Goal: Transaction & Acquisition: Purchase product/service

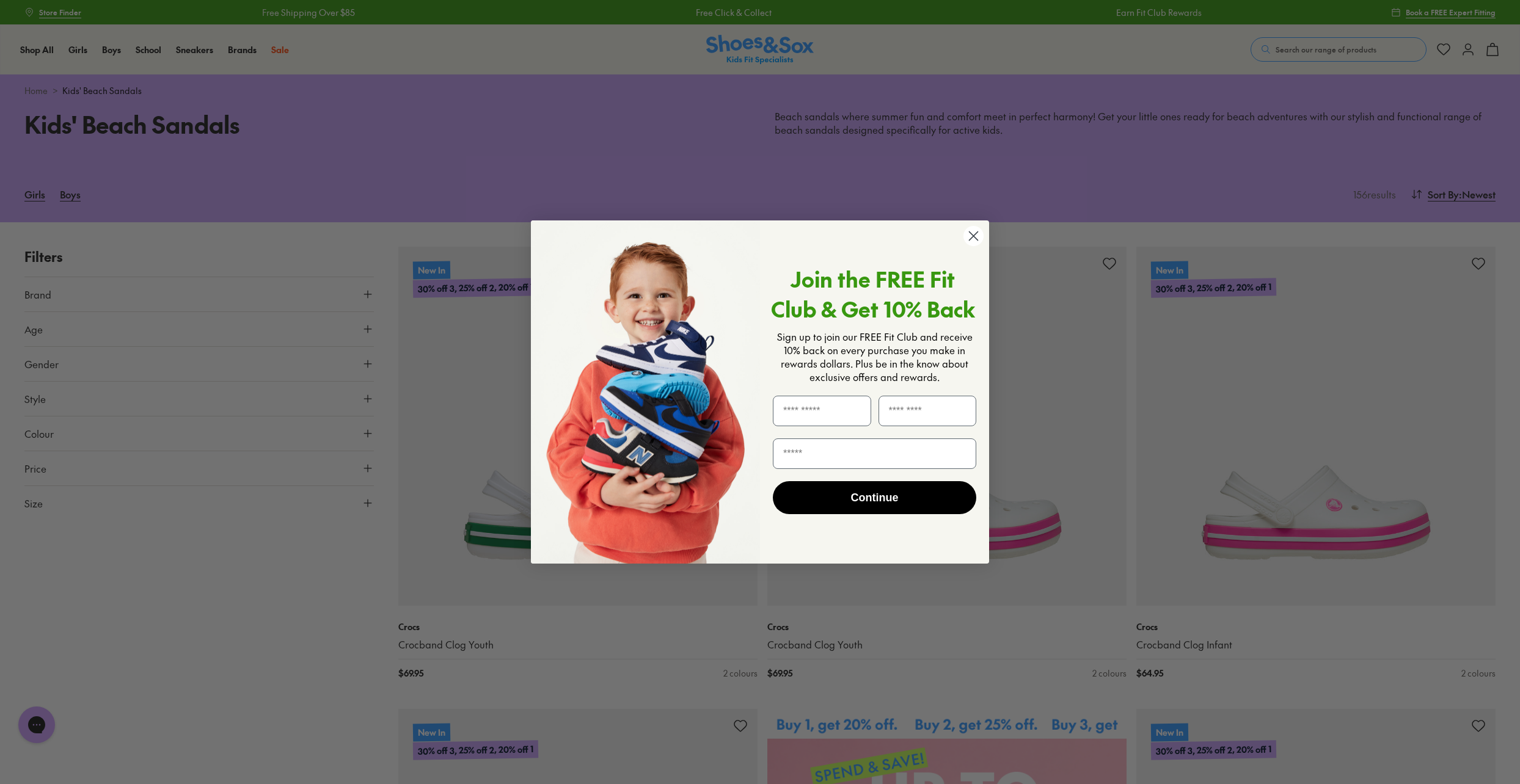
click at [973, 241] on circle "Close dialog" at bounding box center [974, 236] width 20 height 20
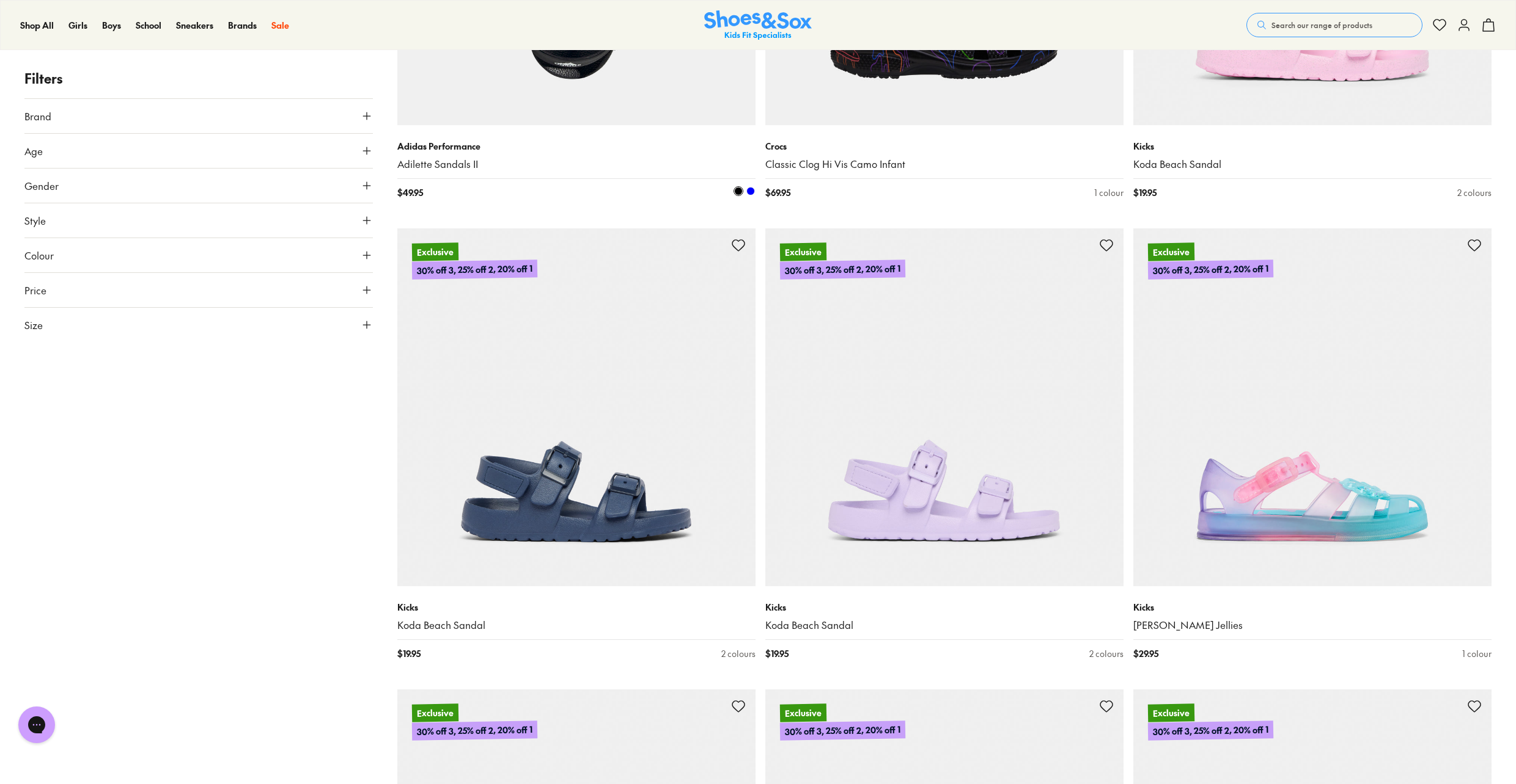
scroll to position [1629, 0]
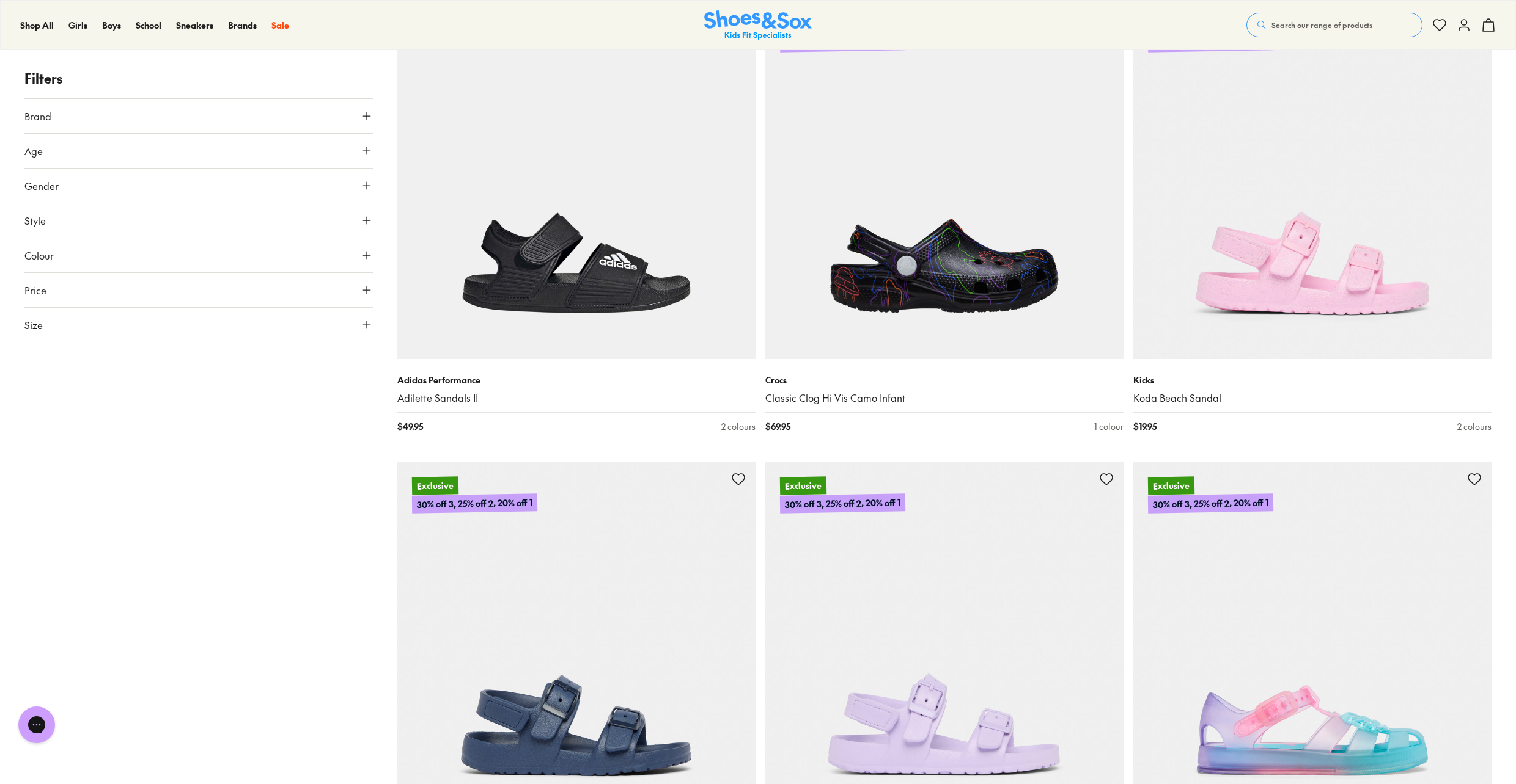
click at [366, 324] on icon at bounding box center [367, 325] width 12 height 12
click at [314, 361] on button "US" at bounding box center [313, 360] width 114 height 22
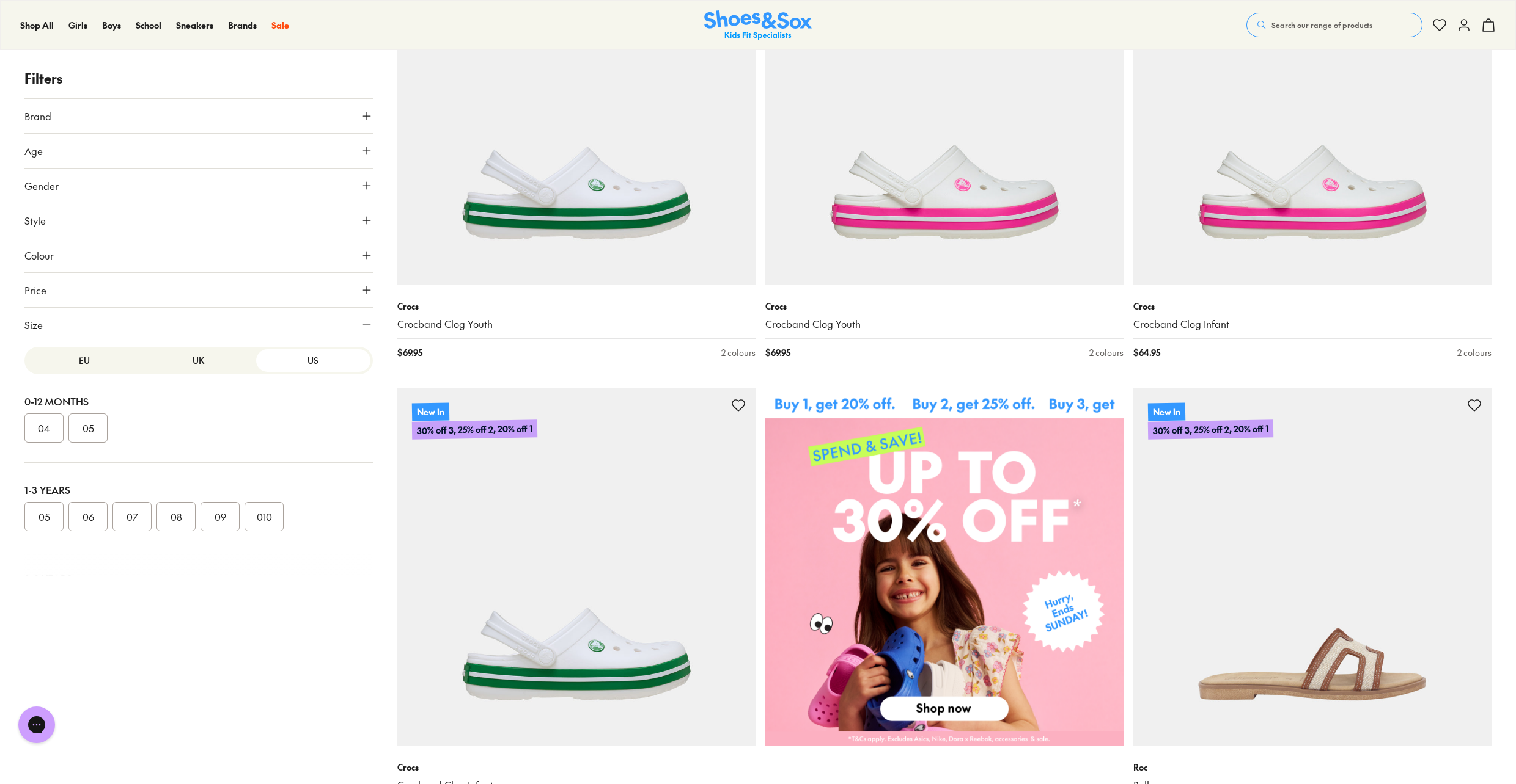
scroll to position [0, 0]
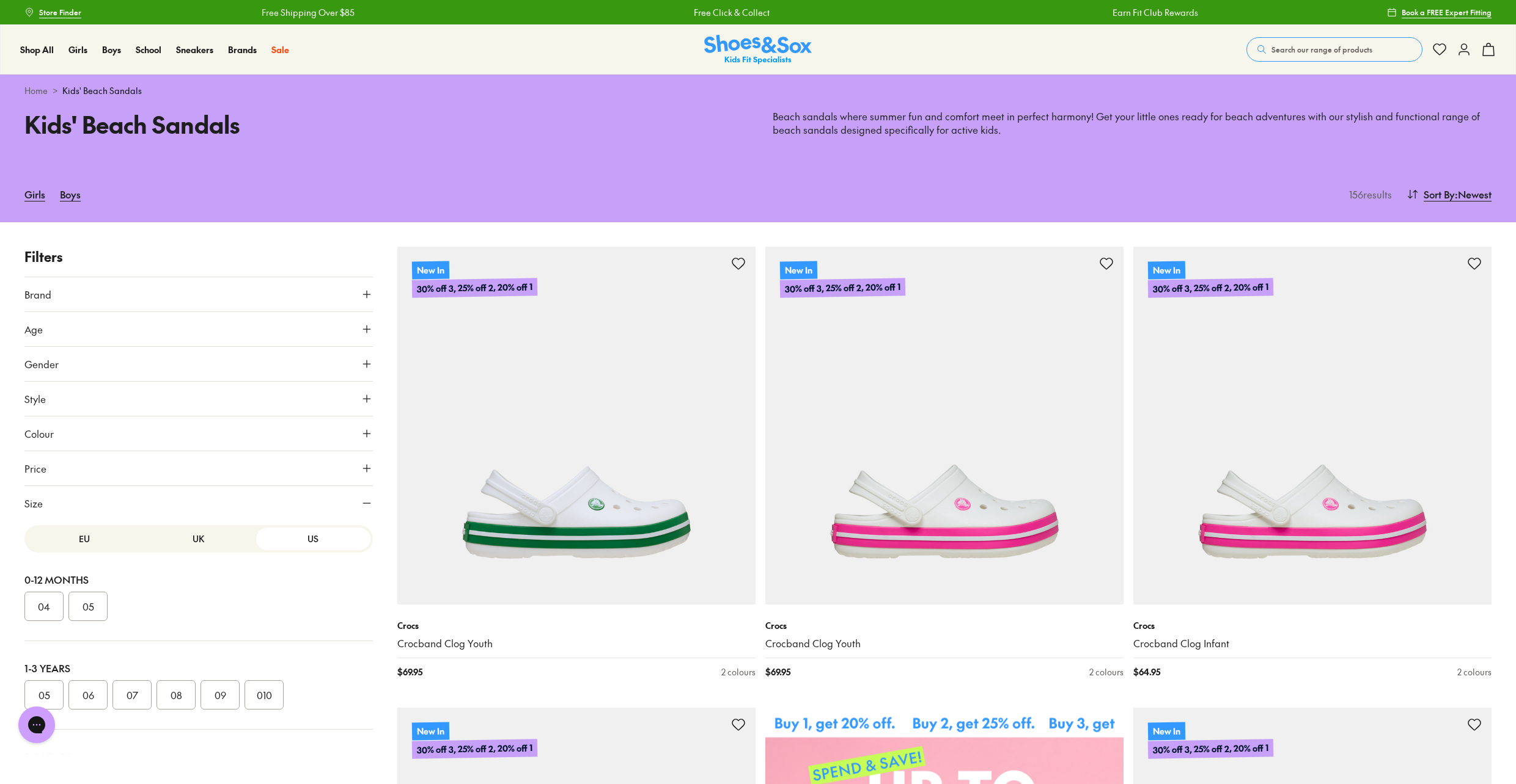
click at [43, 331] on span "Age" at bounding box center [34, 329] width 18 height 15
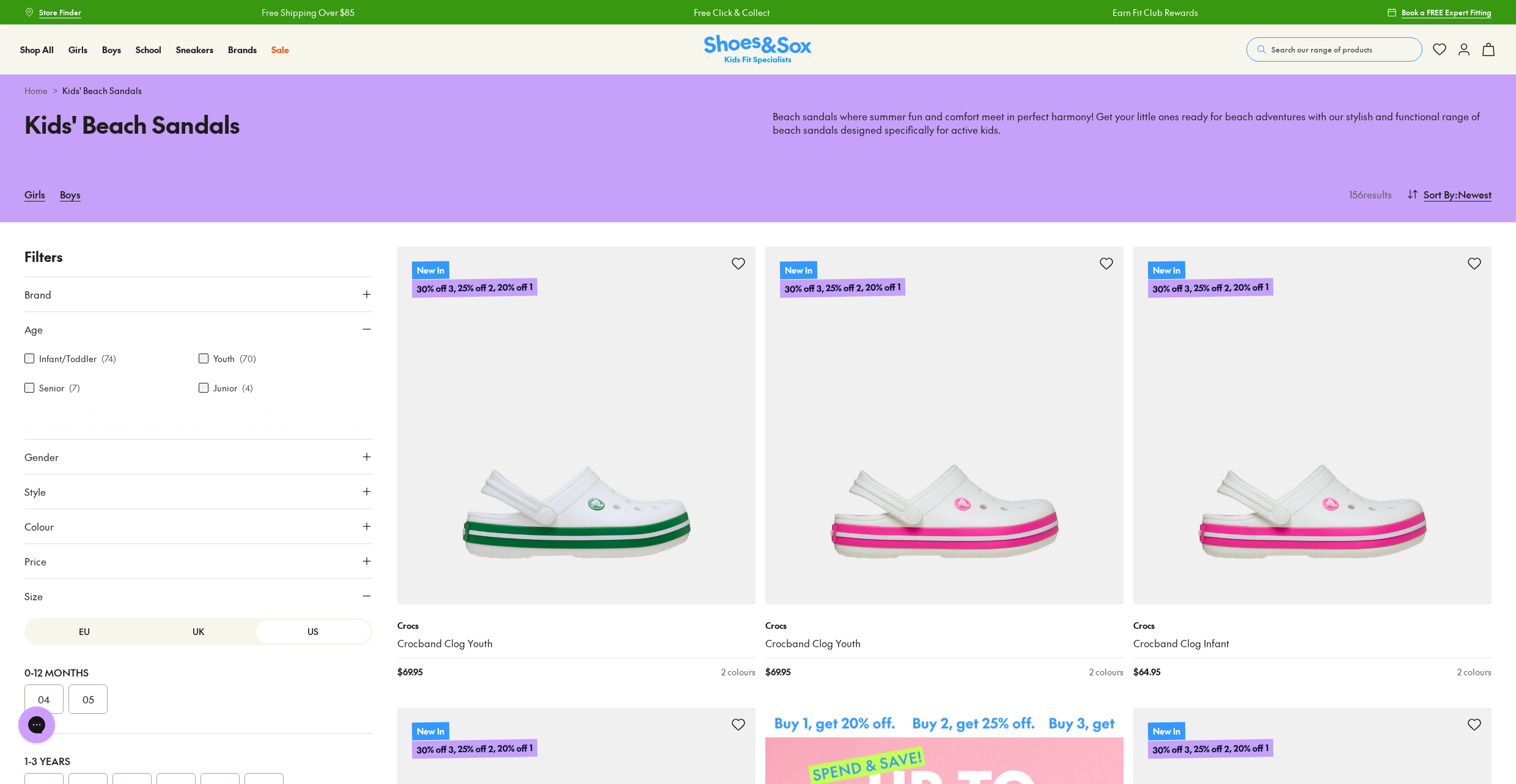
click at [41, 388] on label "Senior" at bounding box center [51, 388] width 25 height 13
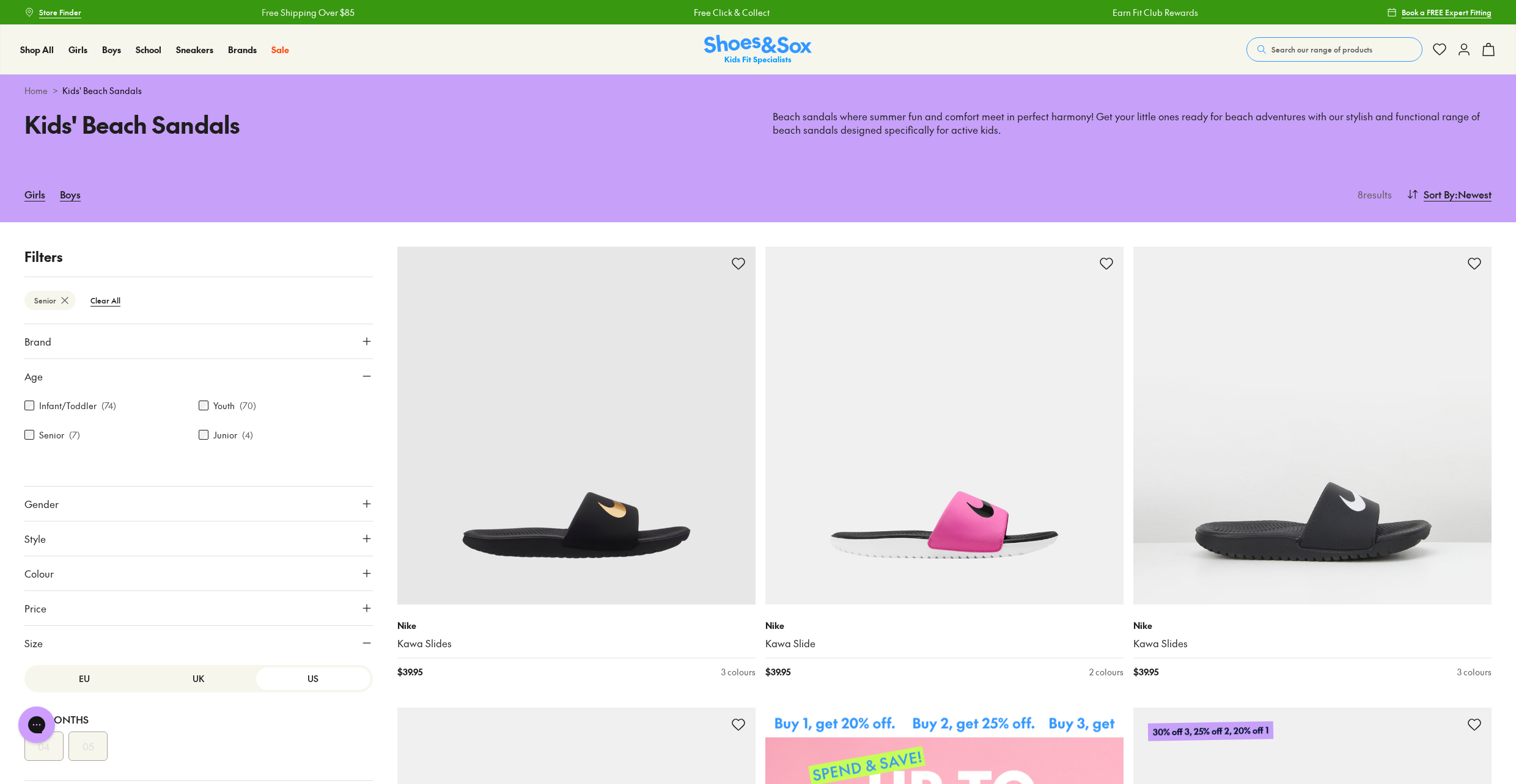
click at [217, 434] on label "Junior" at bounding box center [225, 435] width 24 height 13
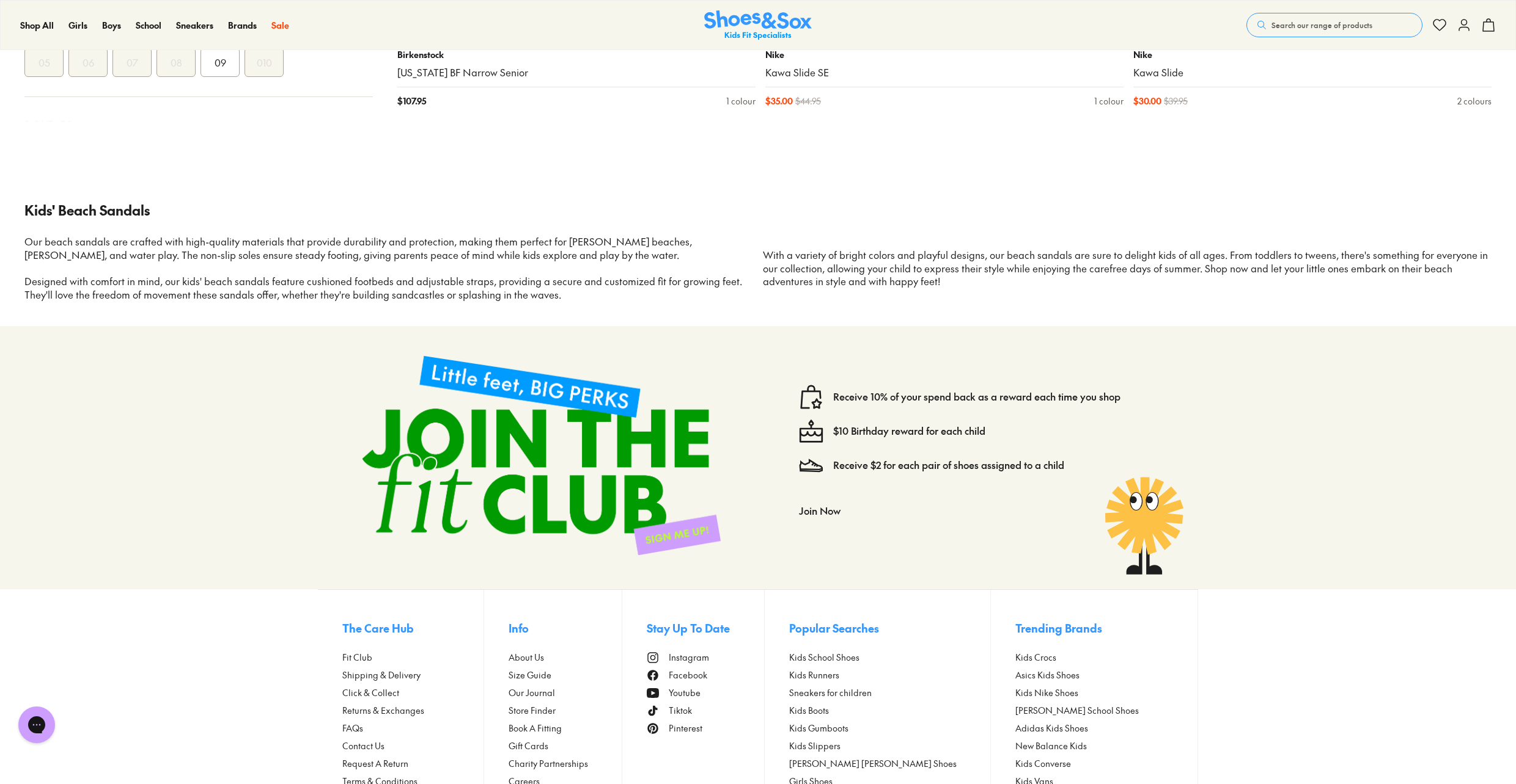
type input "***"
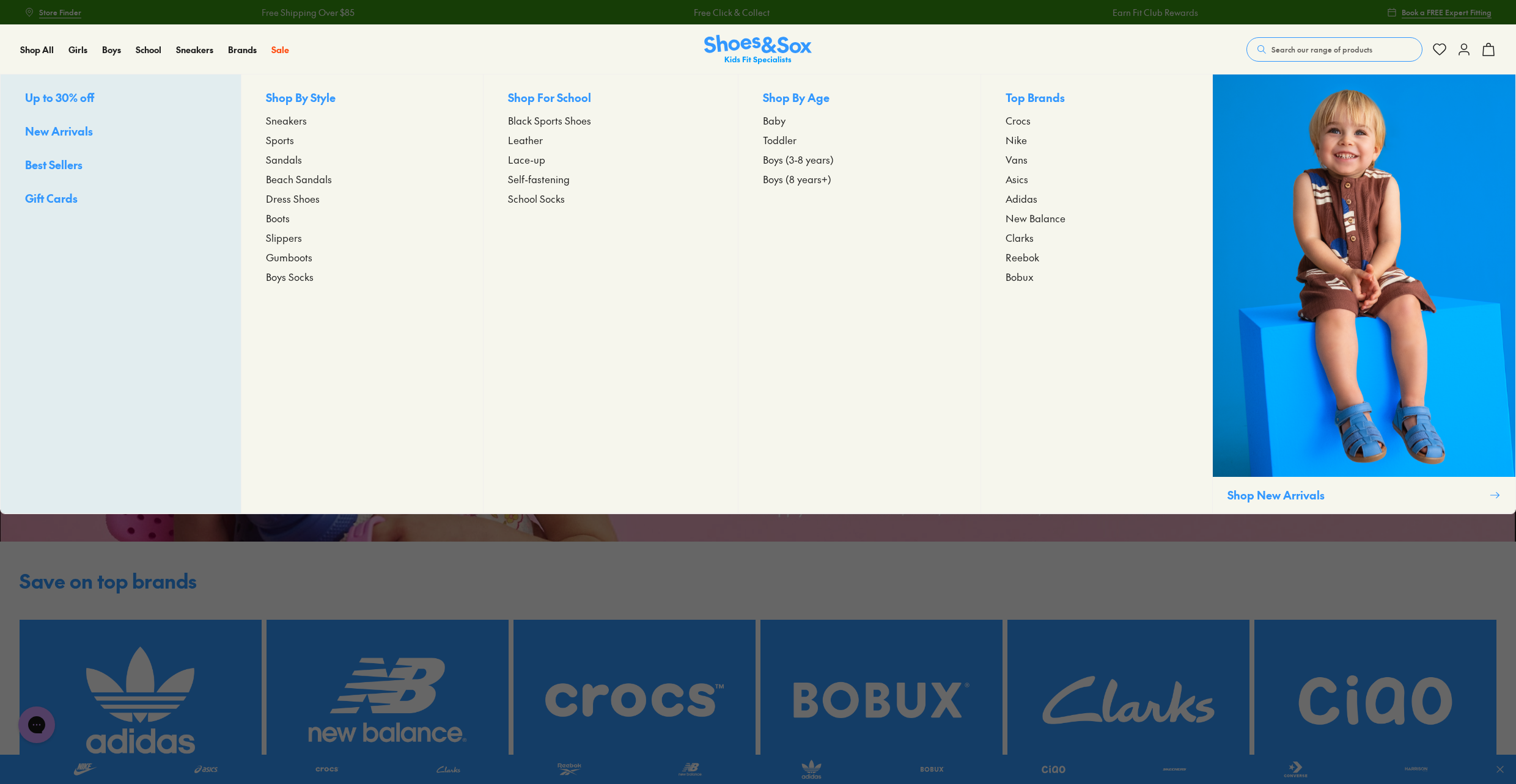
click at [286, 160] on span "Sandals" at bounding box center [283, 159] width 36 height 15
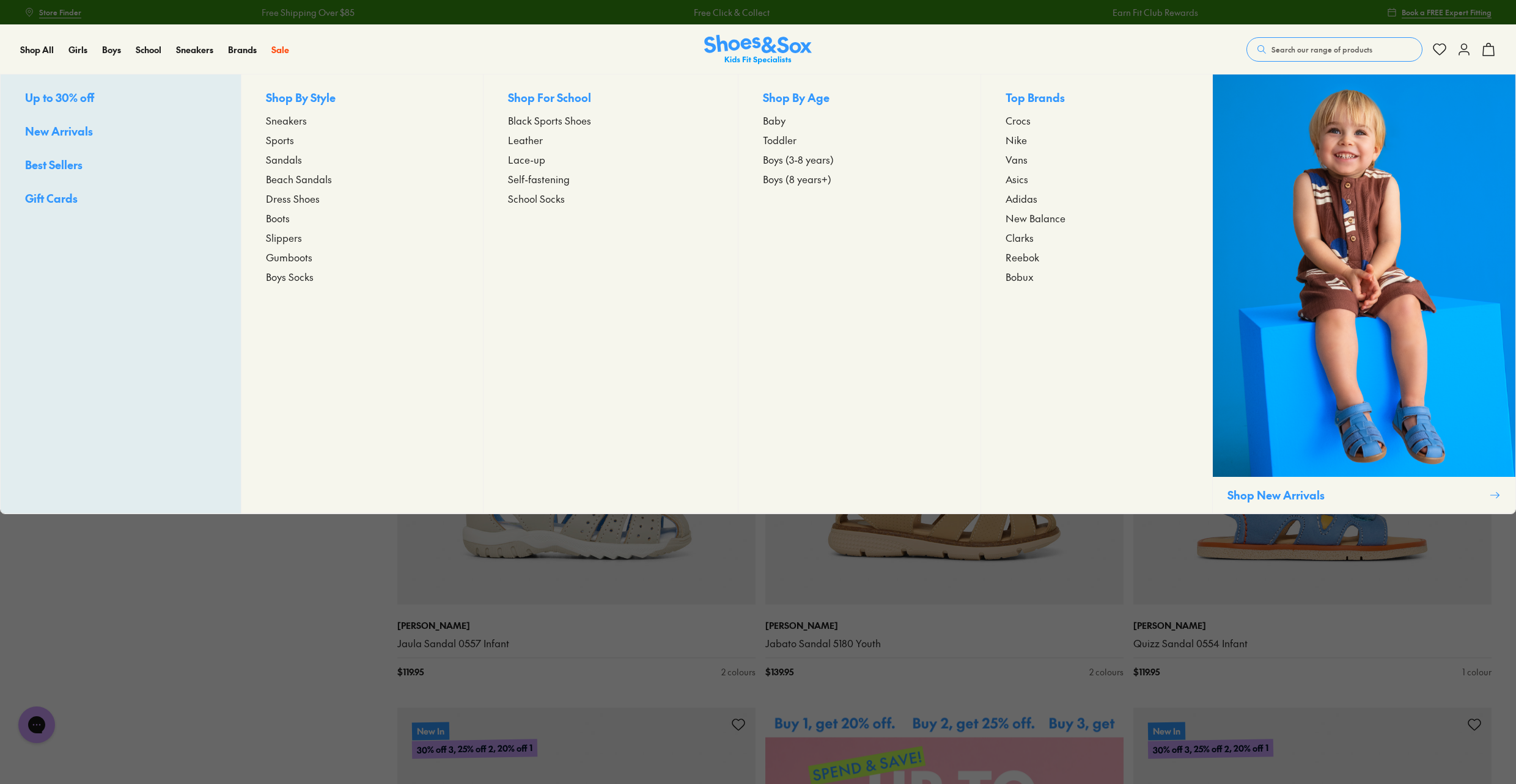
click at [306, 180] on span "Beach Sandals" at bounding box center [299, 179] width 66 height 15
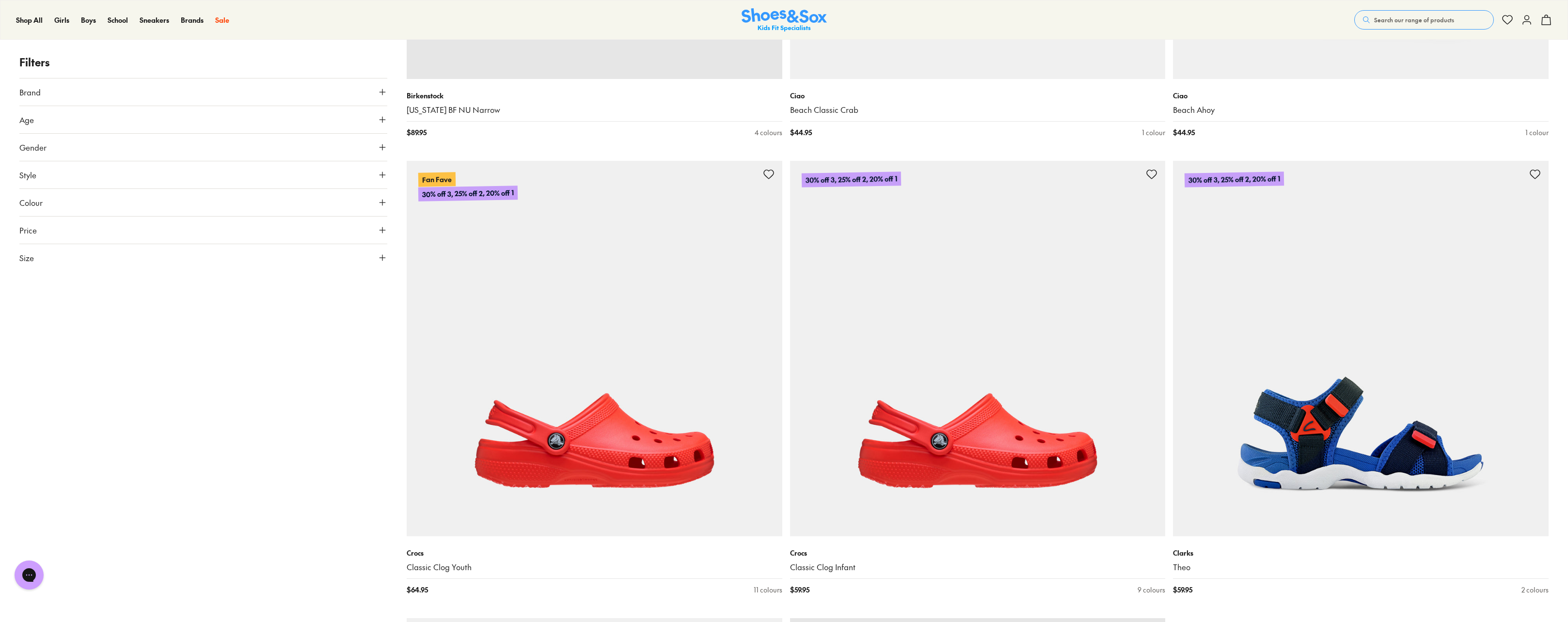
scroll to position [4265, 0]
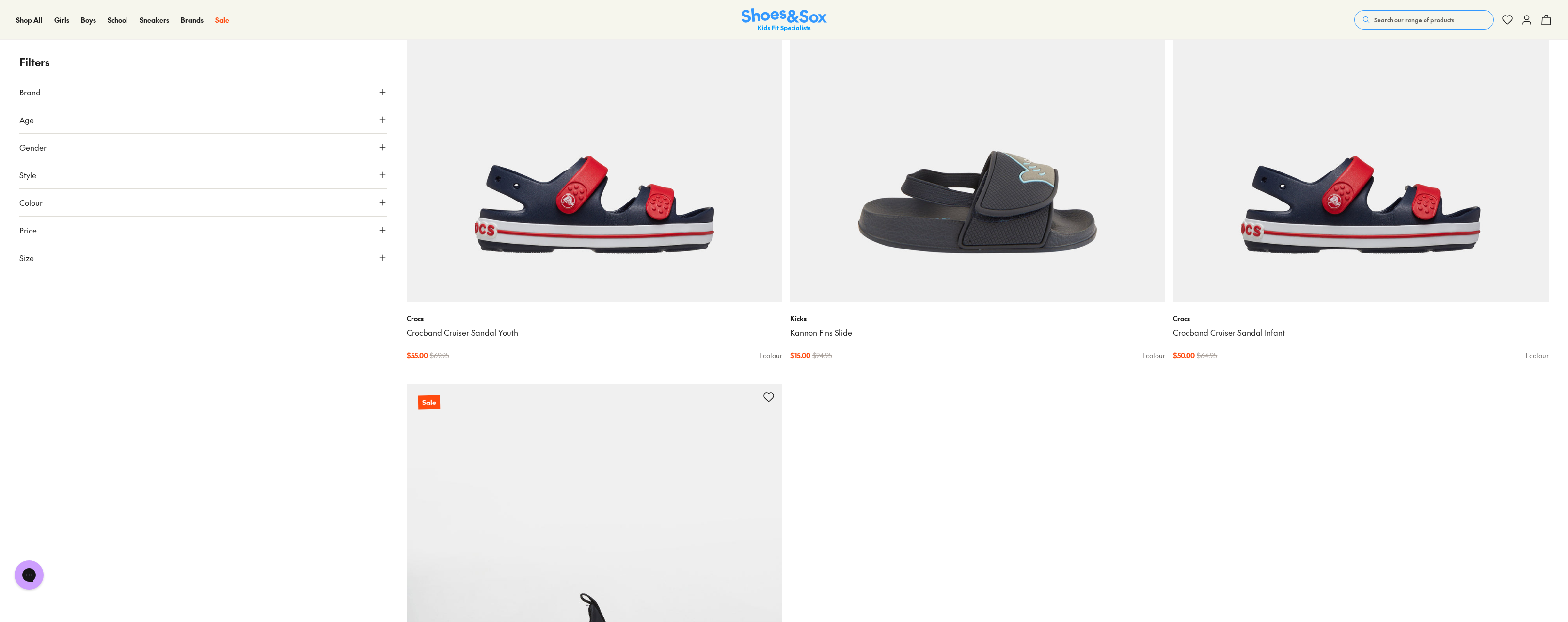
scroll to position [9434, 0]
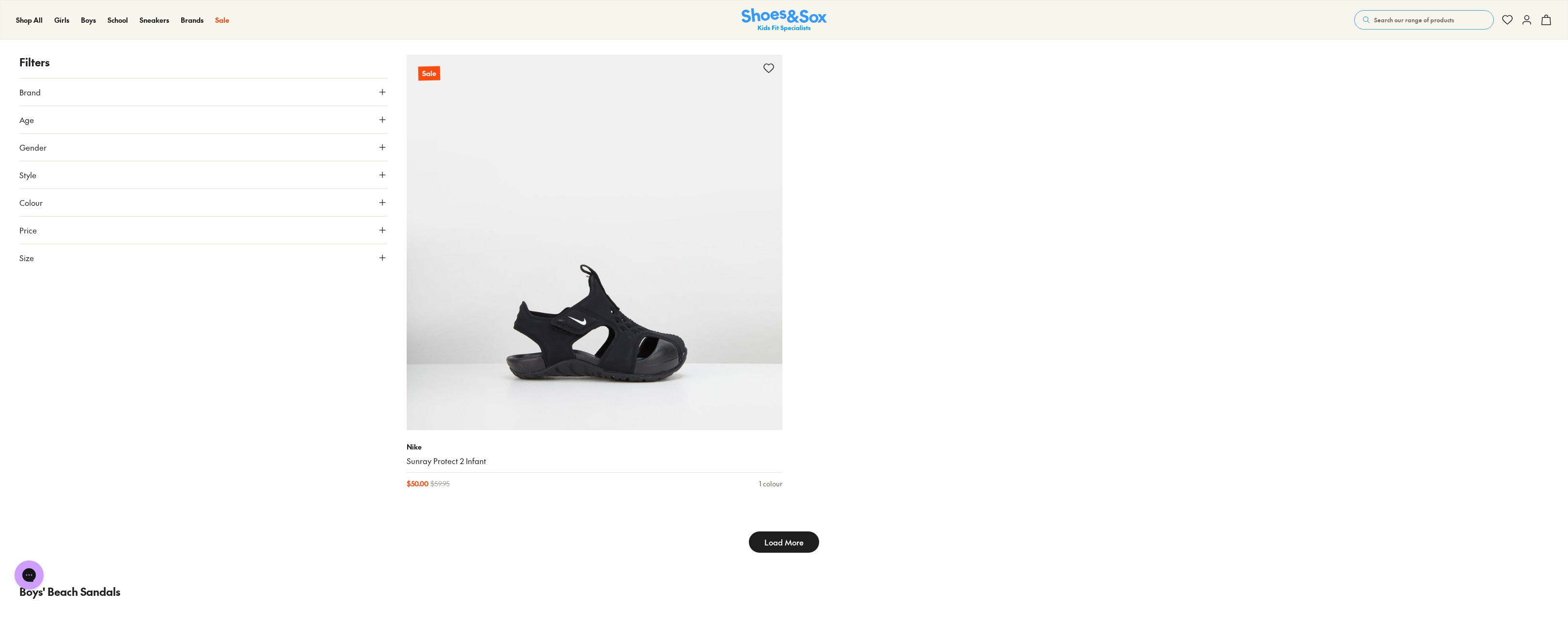
type input "***"
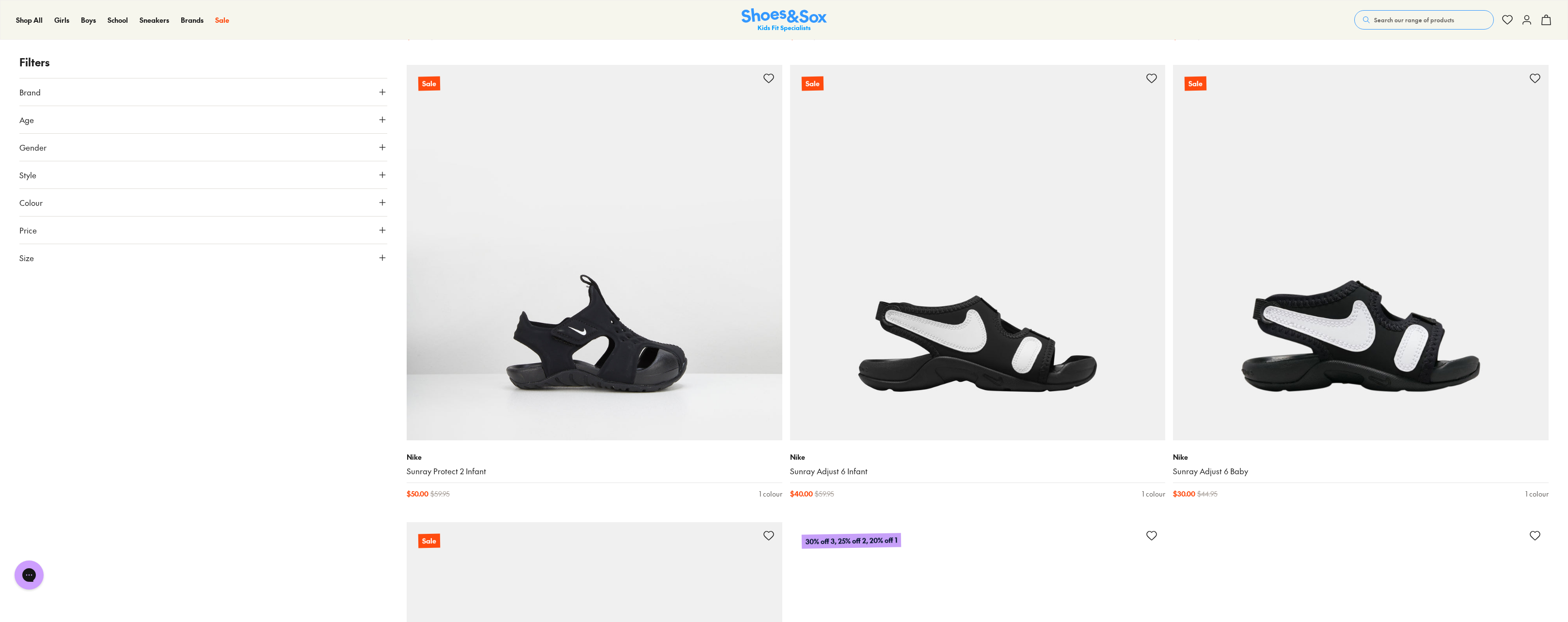
scroll to position [9434, 0]
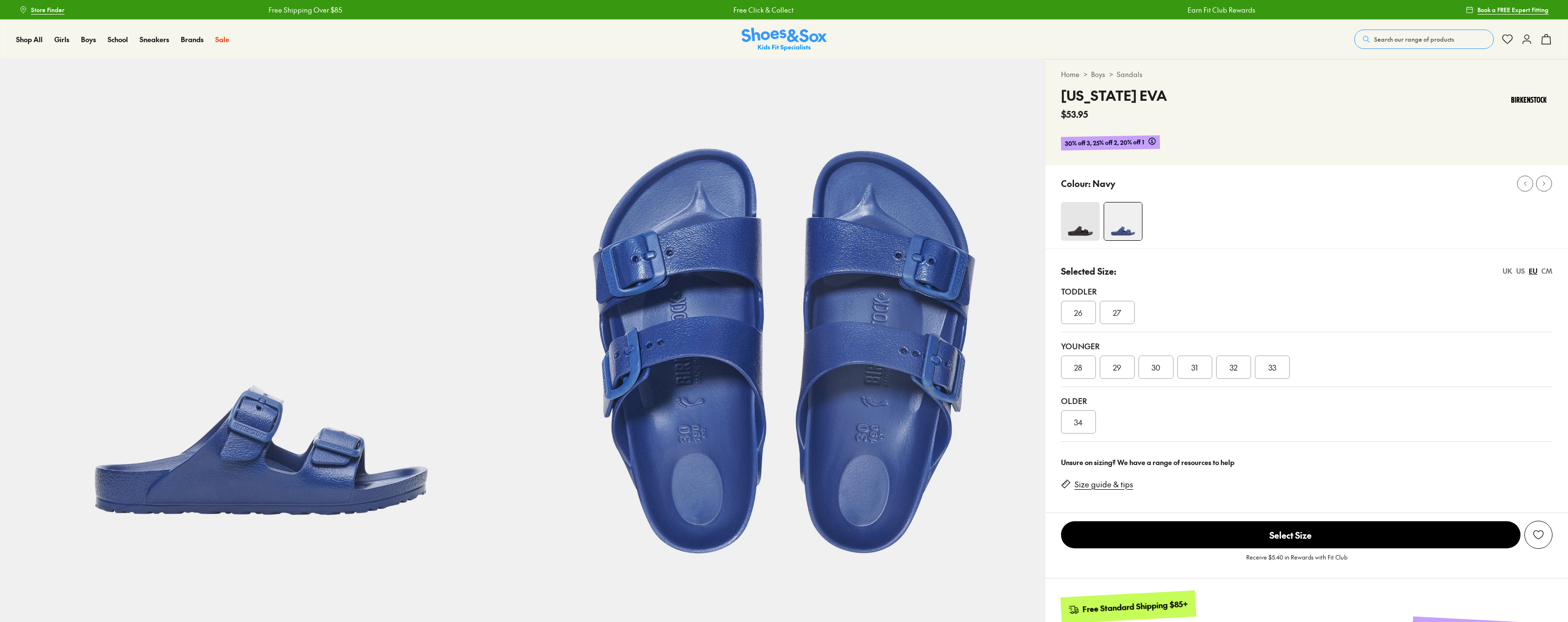
select select "*"
